Goal: Browse casually: Explore the website without a specific task or goal

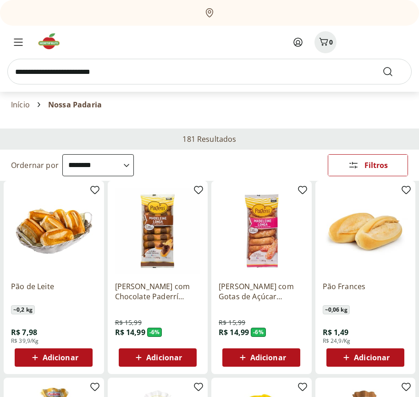
select select "**********"
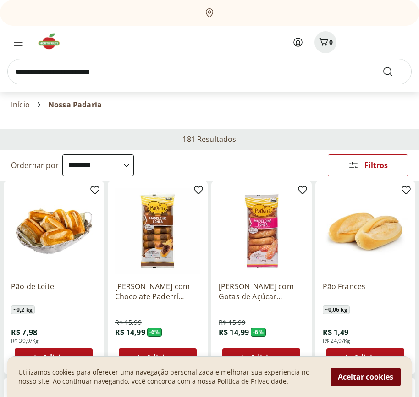
click at [366, 377] on button "Aceitar cookies" at bounding box center [366, 376] width 70 height 18
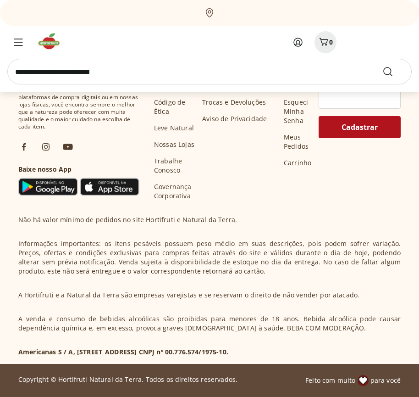
scroll to position [455, 0]
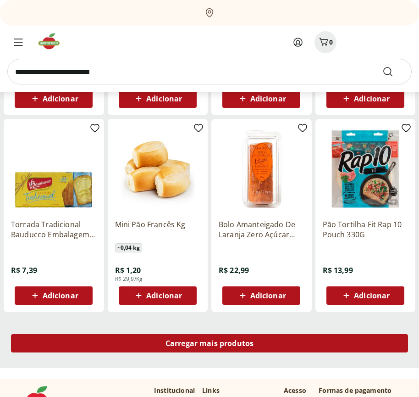
click at [210, 344] on span "Carregar mais produtos" at bounding box center [210, 342] width 89 height 7
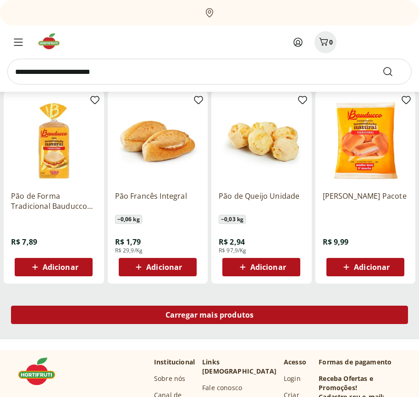
scroll to position [1048, 0]
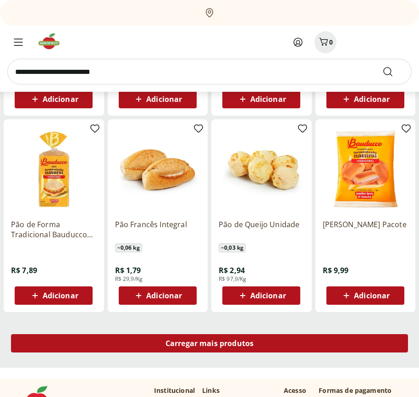
click at [210, 343] on span "Carregar mais produtos" at bounding box center [210, 342] width 89 height 7
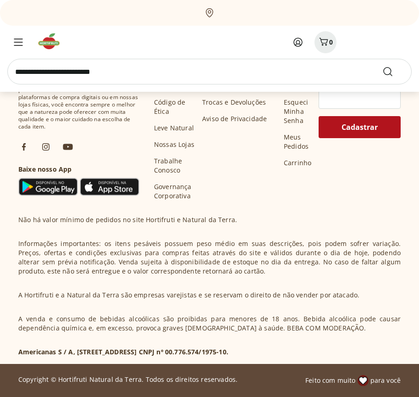
scroll to position [1641, 0]
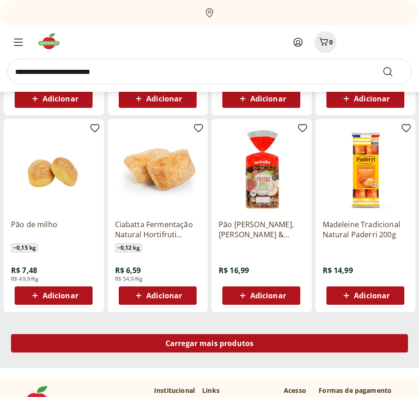
click at [210, 344] on span "Carregar mais produtos" at bounding box center [210, 342] width 89 height 7
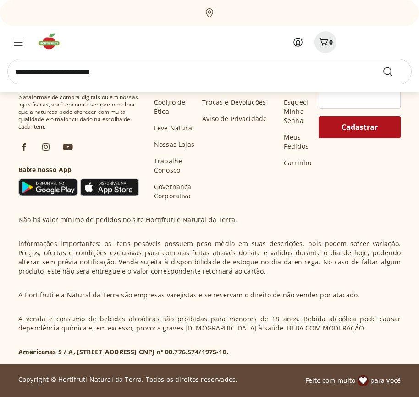
scroll to position [2234, 0]
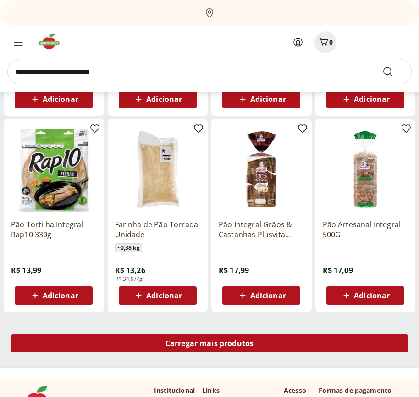
click at [210, 343] on span "Carregar mais produtos" at bounding box center [210, 342] width 89 height 7
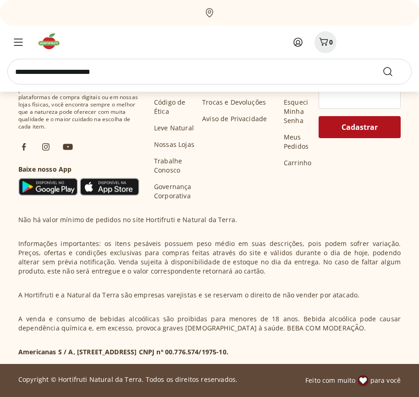
scroll to position [2828, 0]
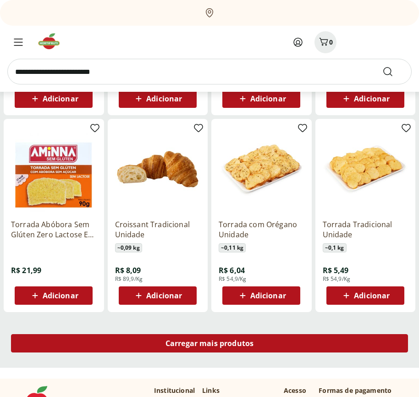
click at [210, 344] on span "Carregar mais produtos" at bounding box center [210, 342] width 89 height 7
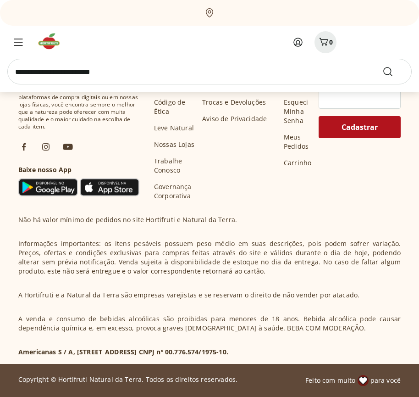
scroll to position [3421, 0]
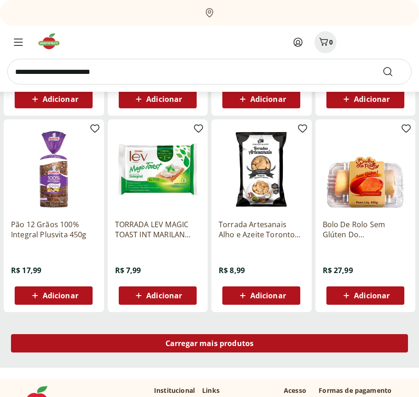
click at [210, 343] on span "Carregar mais produtos" at bounding box center [210, 342] width 89 height 7
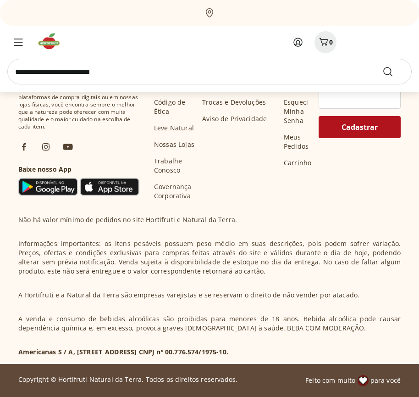
scroll to position [4014, 0]
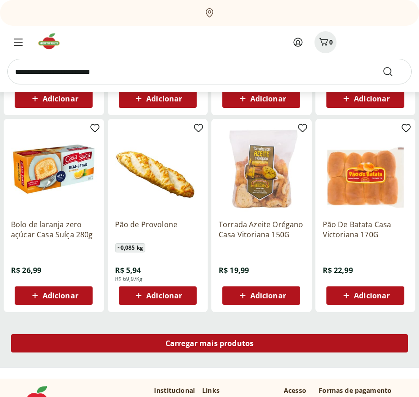
click at [210, 344] on span "Carregar mais produtos" at bounding box center [210, 342] width 89 height 7
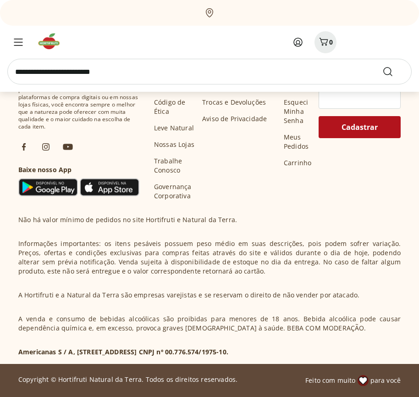
scroll to position [4607, 0]
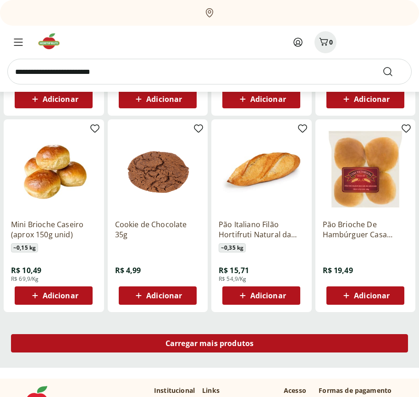
click at [210, 343] on span "Carregar mais produtos" at bounding box center [210, 342] width 89 height 7
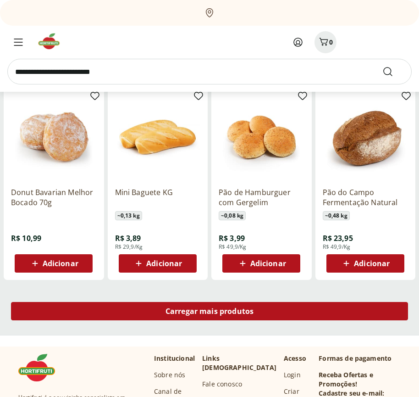
scroll to position [5201, 0]
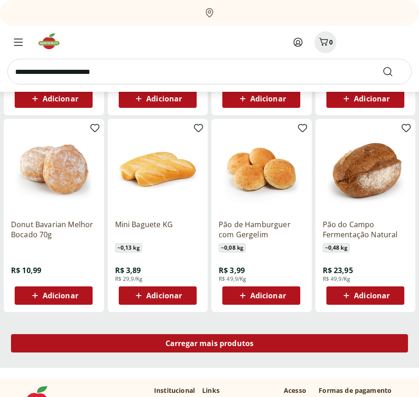
click at [210, 344] on span "Carregar mais produtos" at bounding box center [210, 342] width 89 height 7
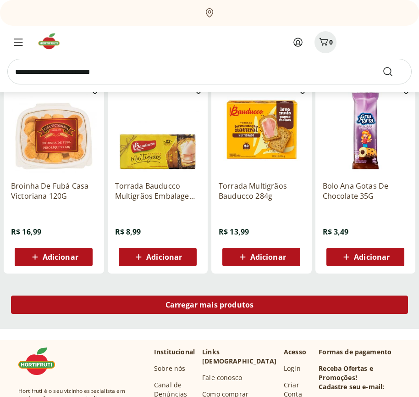
scroll to position [5794, 0]
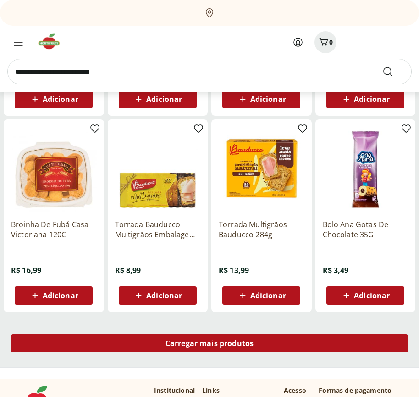
click at [210, 343] on span "Carregar mais produtos" at bounding box center [210, 342] width 89 height 7
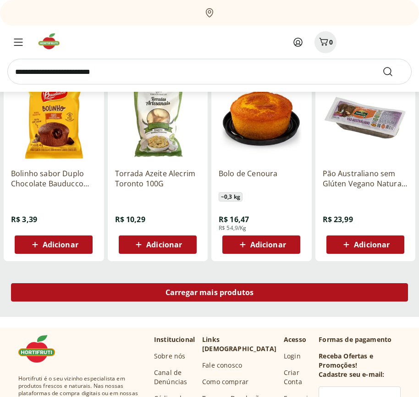
scroll to position [6387, 0]
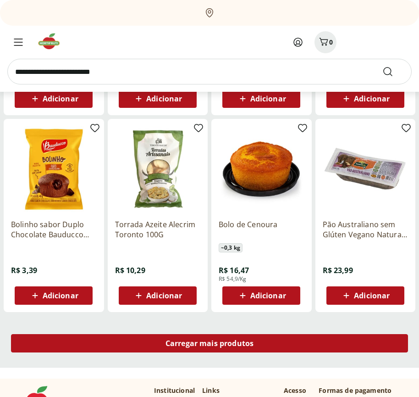
click at [210, 344] on span "Carregar mais produtos" at bounding box center [210, 342] width 89 height 7
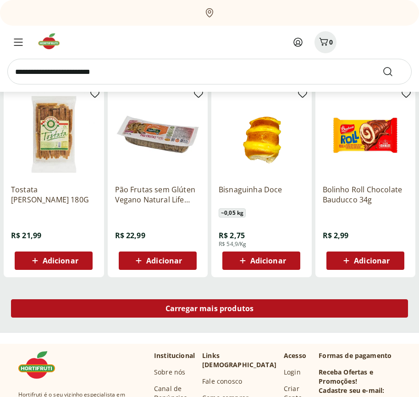
scroll to position [6980, 0]
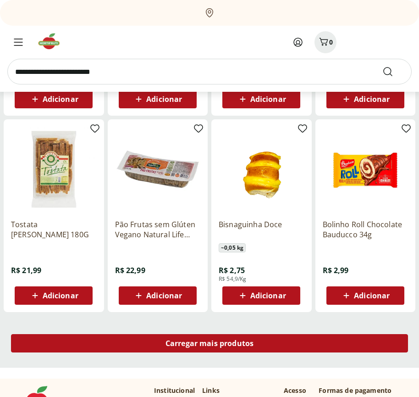
click at [210, 343] on span "Carregar mais produtos" at bounding box center [210, 342] width 89 height 7
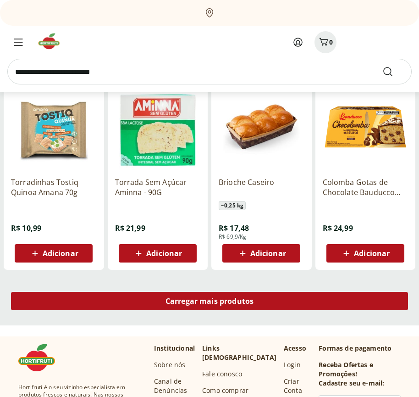
scroll to position [7574, 0]
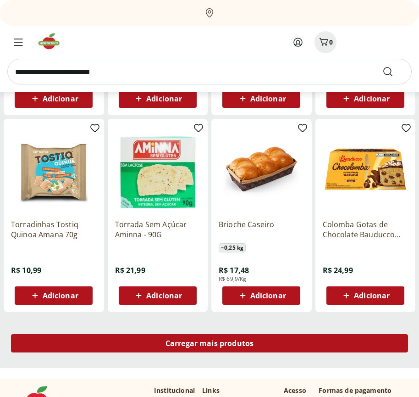
click at [210, 344] on span "Carregar mais produtos" at bounding box center [210, 342] width 89 height 7
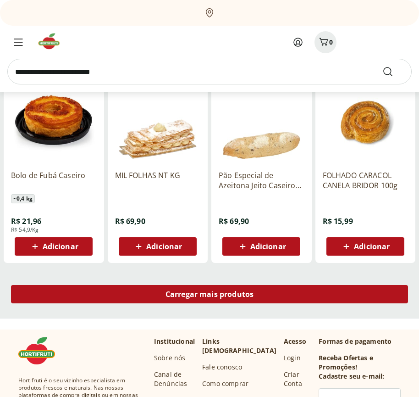
scroll to position [8167, 0]
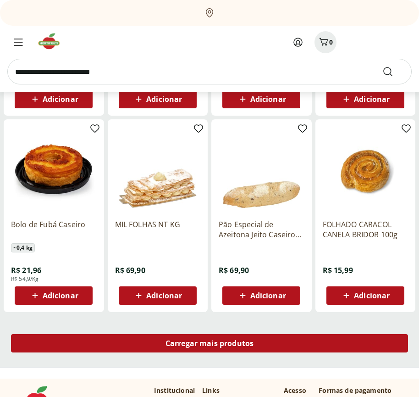
click at [210, 343] on span "Carregar mais produtos" at bounding box center [210, 342] width 89 height 7
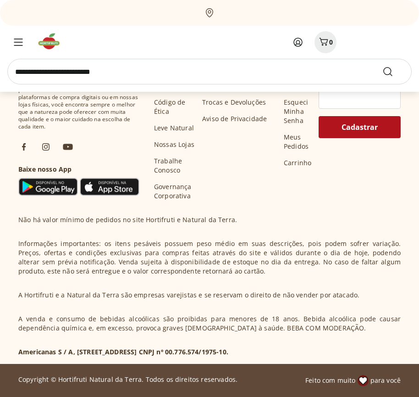
scroll to position [8760, 0]
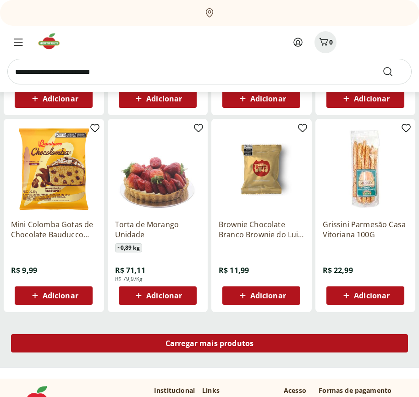
click at [210, 344] on span "Carregar mais produtos" at bounding box center [210, 342] width 89 height 7
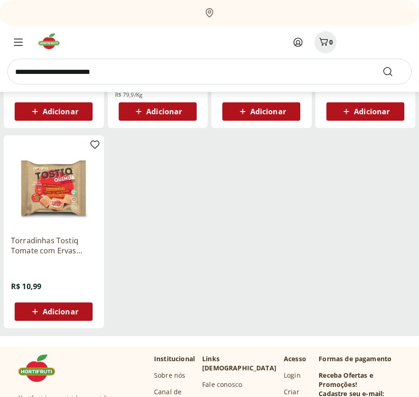
scroll to position [8913, 0]
